Goal: Navigation & Orientation: Find specific page/section

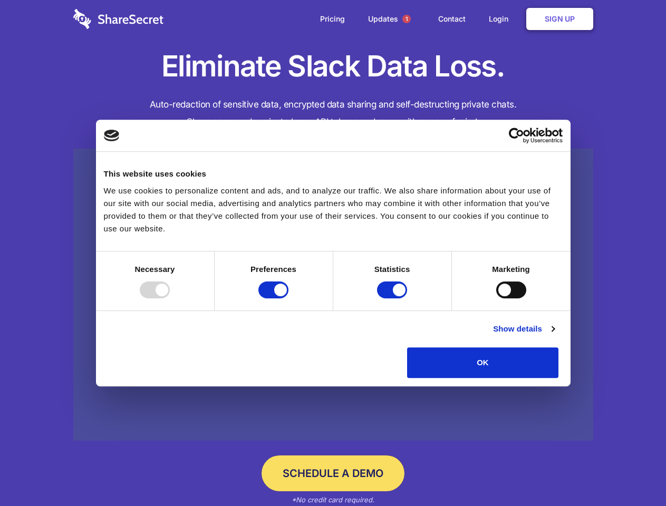
click at [170, 298] on div at bounding box center [155, 289] width 30 height 17
click at [288, 298] on input "Preferences" at bounding box center [273, 289] width 30 height 17
checkbox input "false"
click at [393, 298] on input "Statistics" at bounding box center [392, 289] width 30 height 17
checkbox input "false"
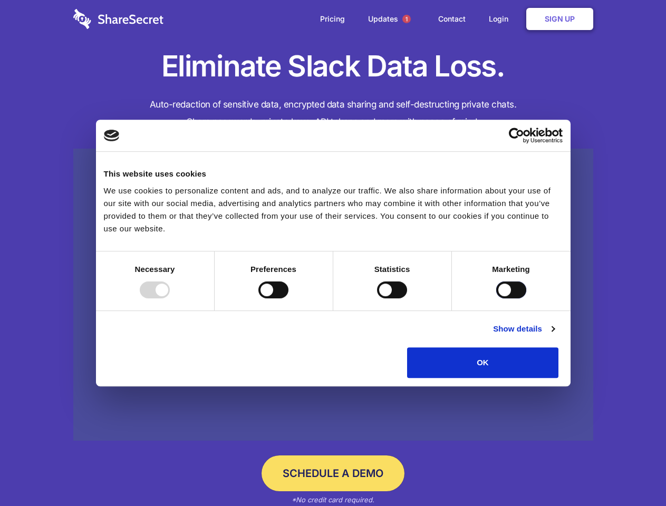
click at [496, 298] on input "Marketing" at bounding box center [511, 289] width 30 height 17
checkbox input "true"
click at [554, 335] on link "Show details" at bounding box center [523, 329] width 61 height 13
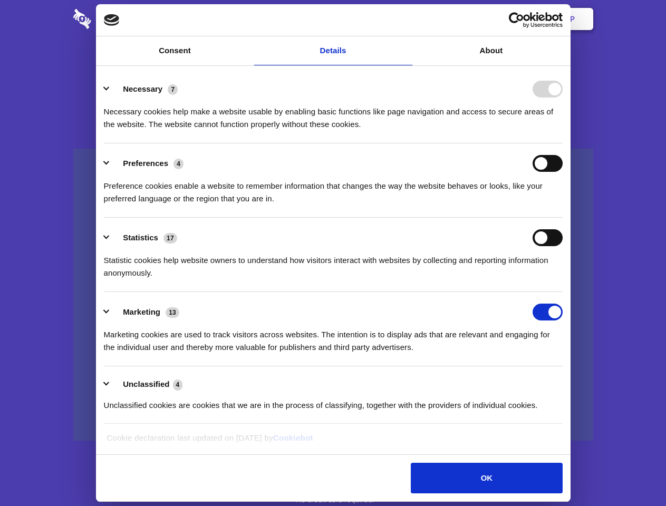
click at [562, 218] on li "Preferences 4 Preference cookies enable a website to remember information that …" at bounding box center [333, 180] width 458 height 74
click at [406, 19] on span "1" at bounding box center [406, 19] width 8 height 8
